Goal: Navigation & Orientation: Go to known website

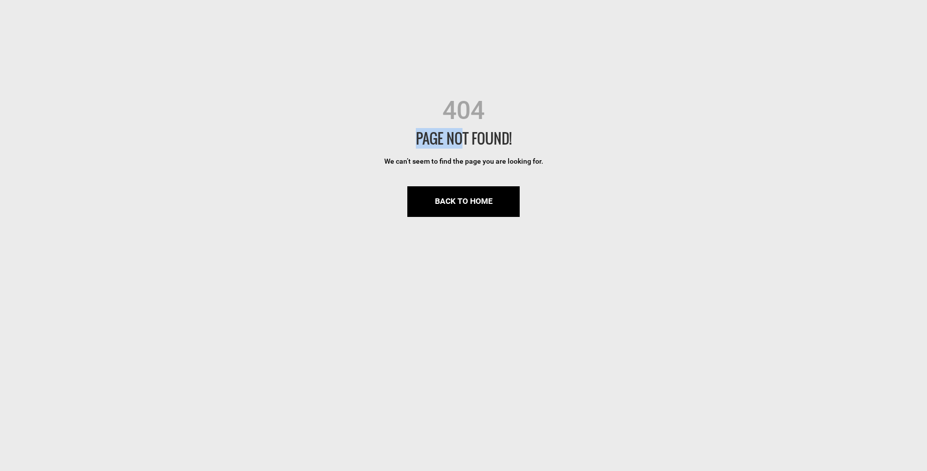
drag, startPoint x: 420, startPoint y: 136, endPoint x: 460, endPoint y: 142, distance: 40.5
click at [460, 142] on div "PAGE NOT FOUND!" at bounding box center [463, 138] width 927 height 20
